Goal: Check status: Check status

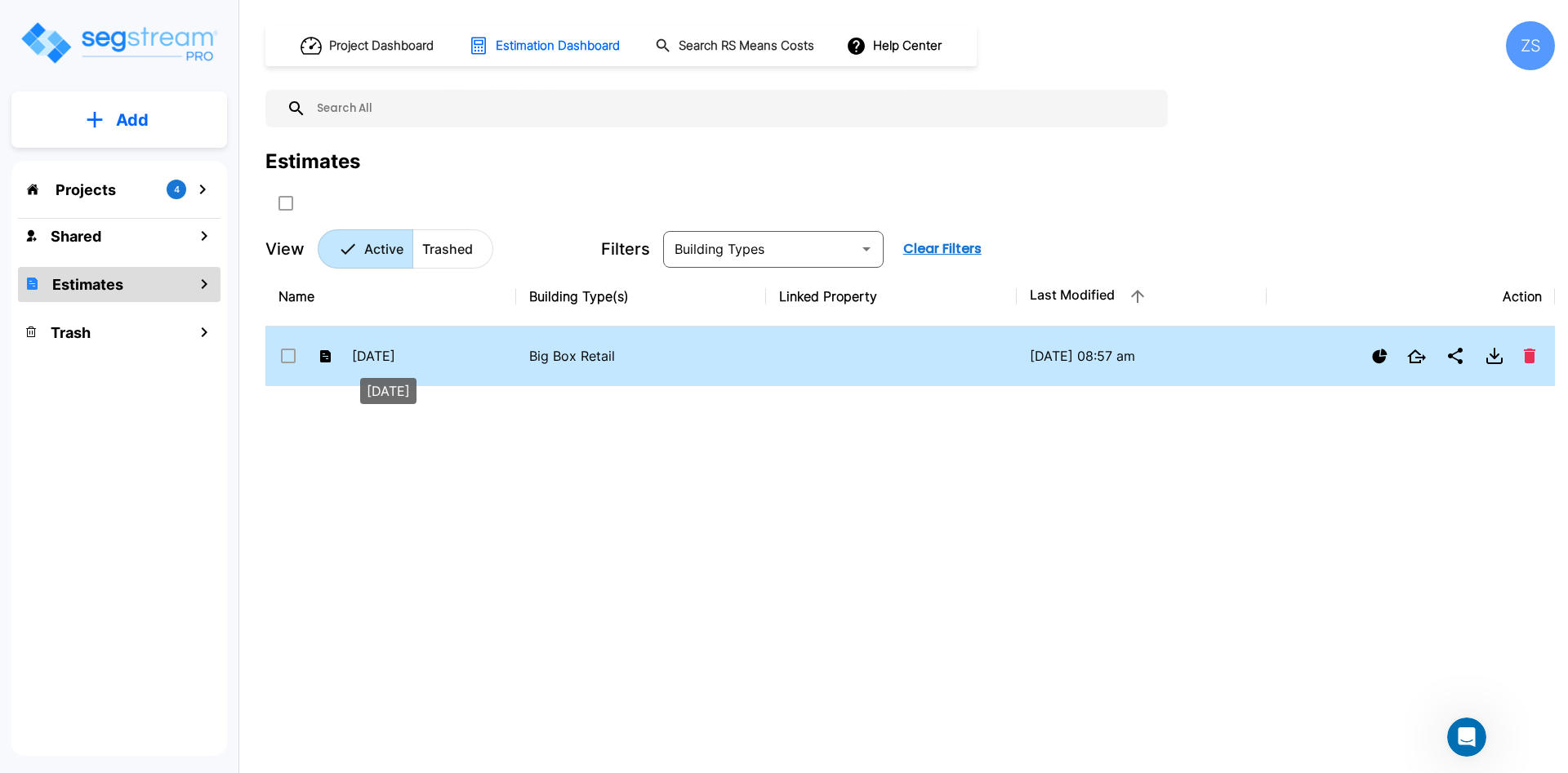
click at [431, 352] on p "[DATE]" at bounding box center [396, 355] width 90 height 20
click at [431, 352] on p "05Sept25" at bounding box center [396, 355] width 90 height 20
checkbox input "false"
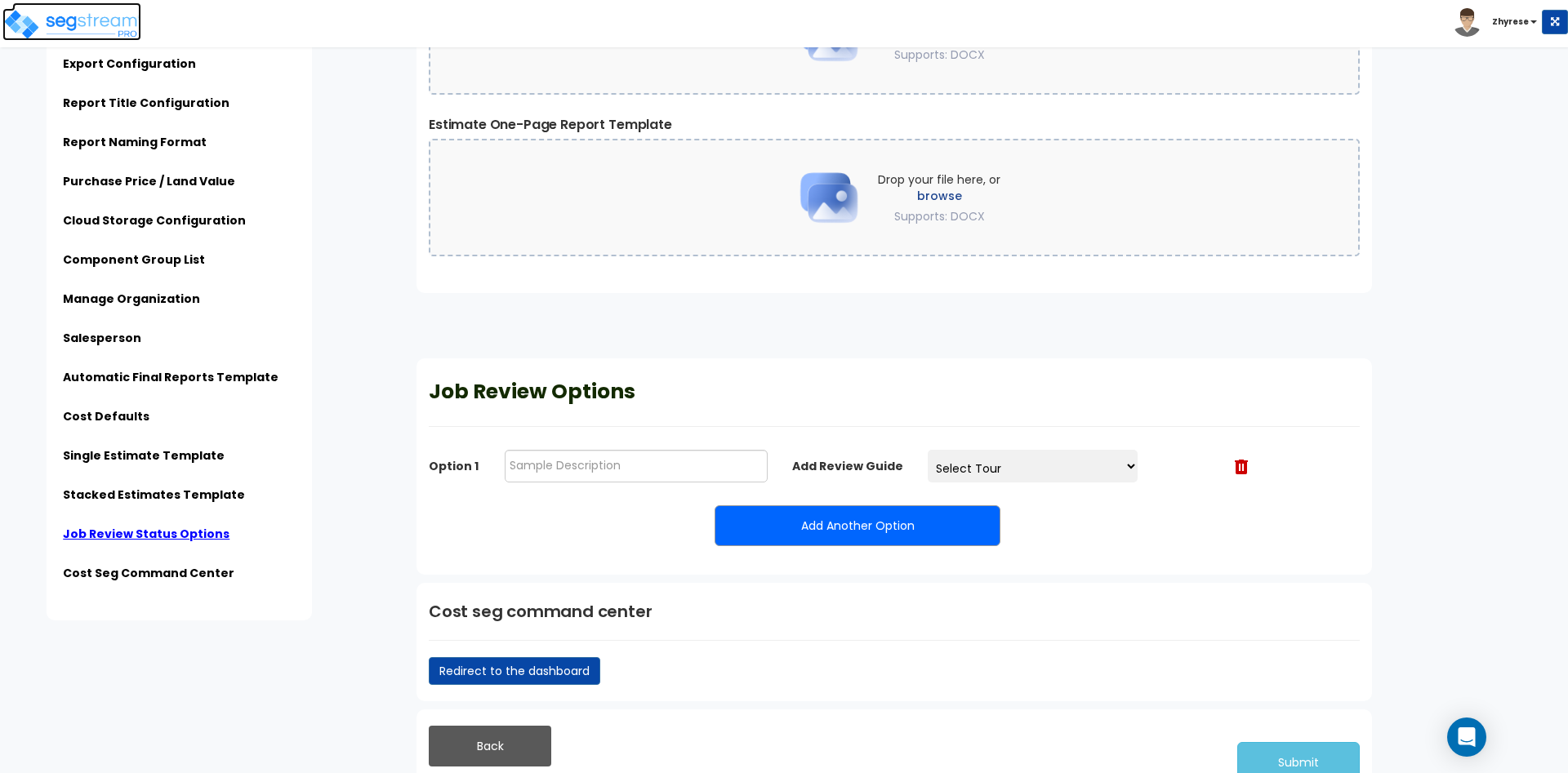
scroll to position [3831, 0]
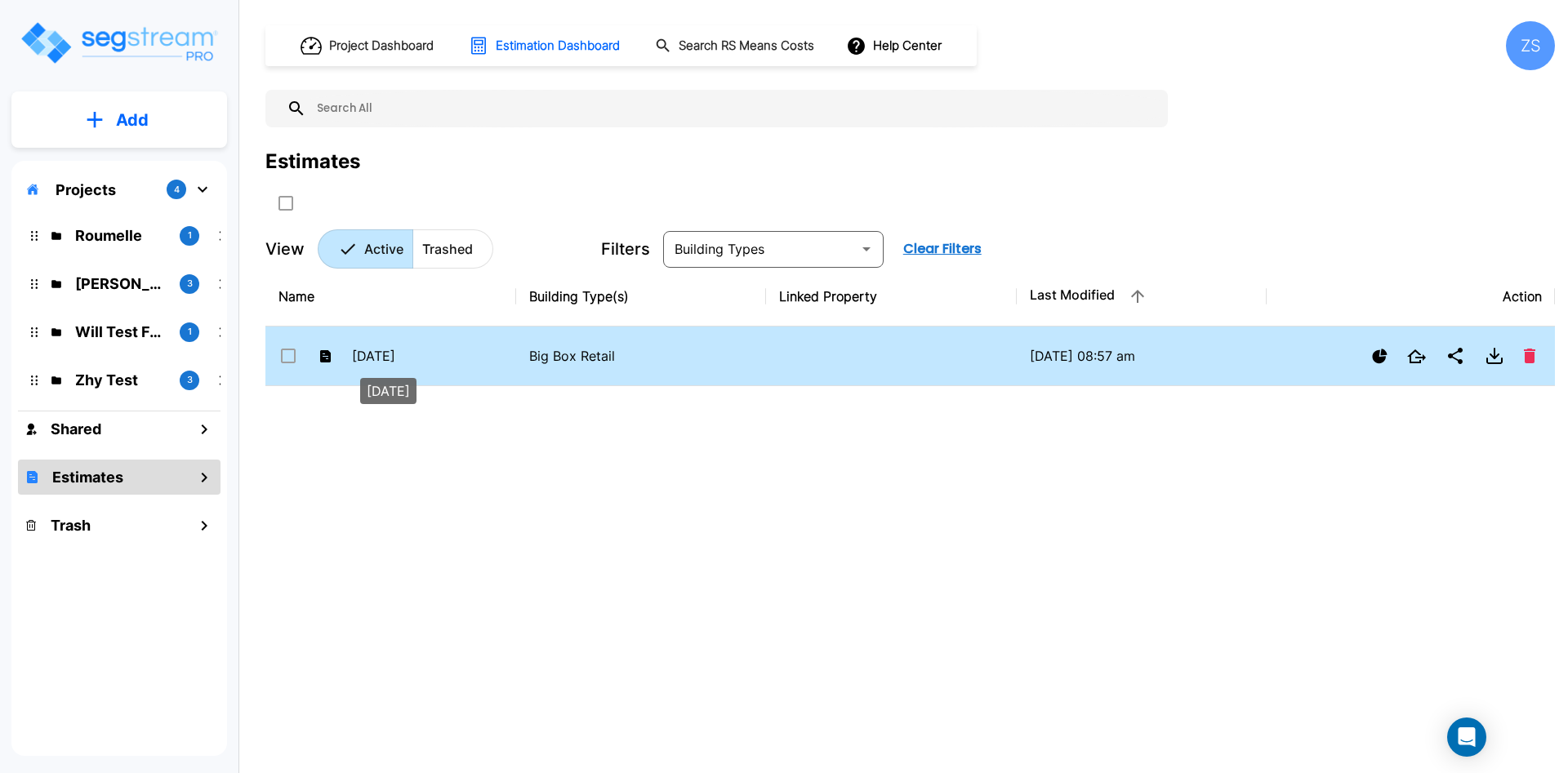
click at [437, 356] on p "[DATE]" at bounding box center [396, 355] width 90 height 20
checkbox input "false"
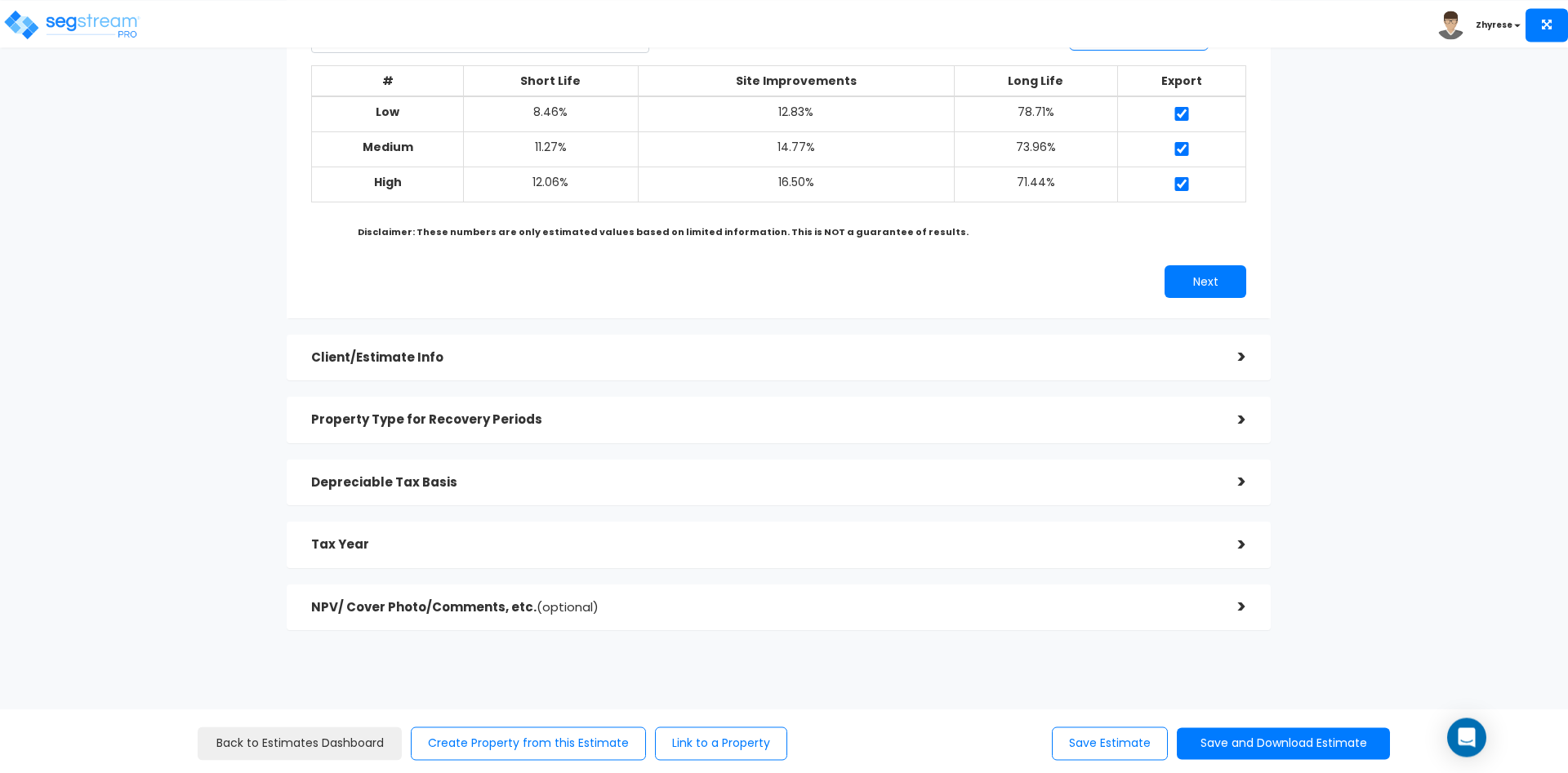
scroll to position [191, 0]
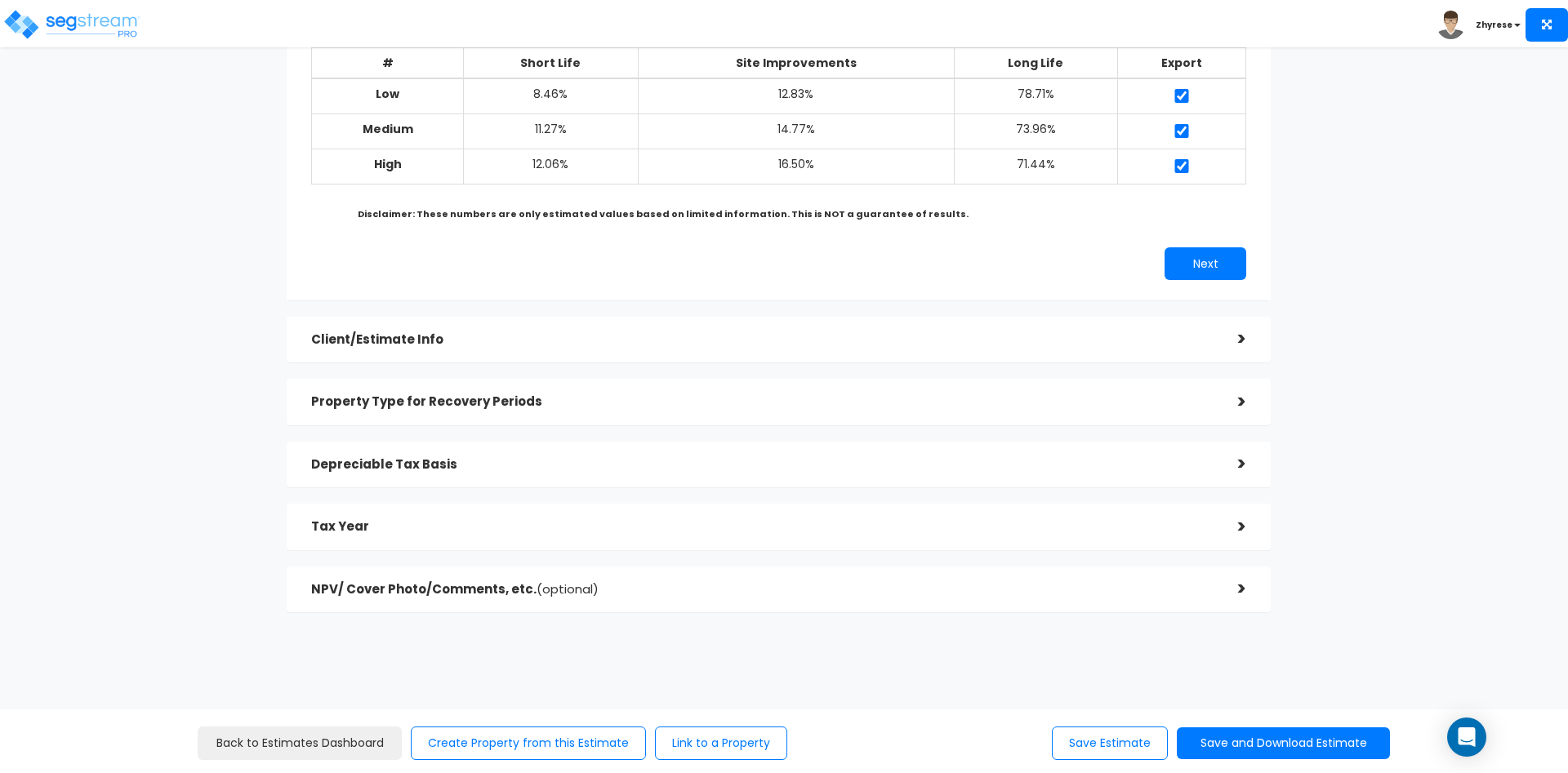
click at [1169, 336] on h5 "Client/Estimate Info" at bounding box center [761, 339] width 902 height 14
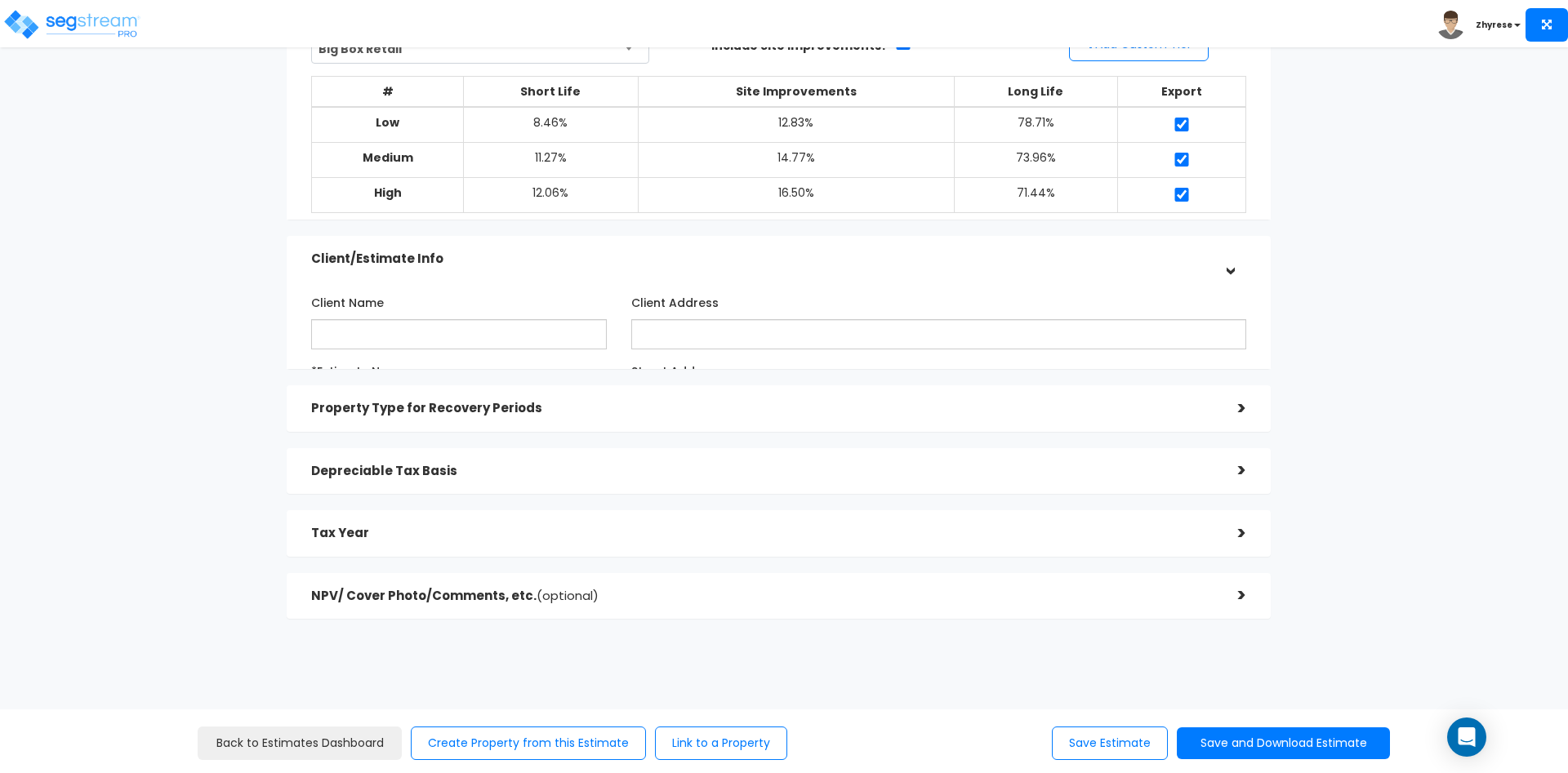
scroll to position [145, 0]
